Goal: Find specific page/section

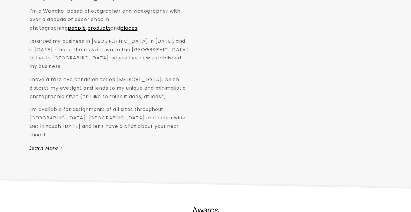
scroll to position [993, 0]
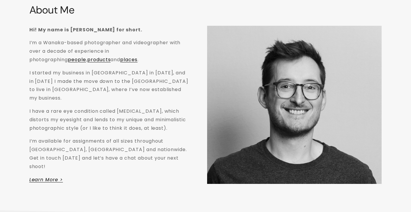
click at [49, 177] on em "Learn More >" at bounding box center [46, 180] width 34 height 7
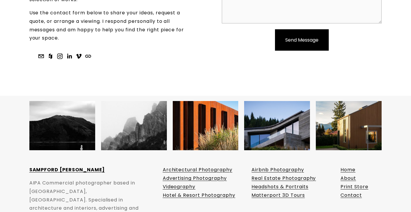
scroll to position [2853, 0]
